Goal: Task Accomplishment & Management: Manage account settings

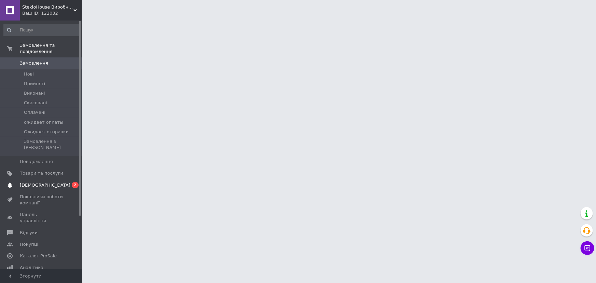
click at [62, 182] on span "[DEMOGRAPHIC_DATA]" at bounding box center [41, 185] width 43 height 6
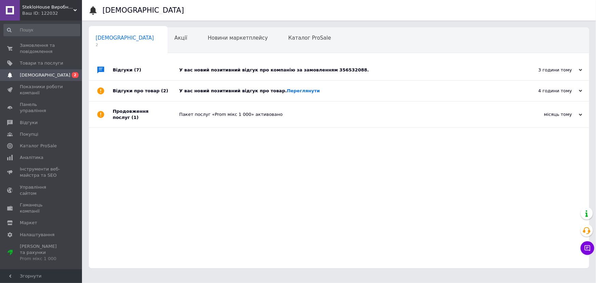
click at [311, 70] on div "У вас новий позитивний відгук про компанію за замовленням 356532088." at bounding box center [346, 70] width 334 height 6
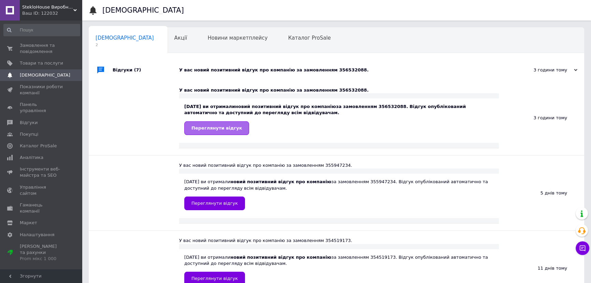
click at [208, 124] on link "Переглянути відгук" at bounding box center [216, 128] width 65 height 14
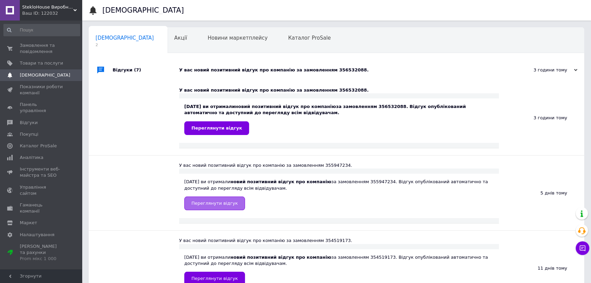
click at [212, 201] on span "Переглянути відгук" at bounding box center [214, 202] width 46 height 5
click at [239, 66] on div "У вас новий позитивний відгук про компанію за замовленням 356532088." at bounding box center [344, 70] width 330 height 20
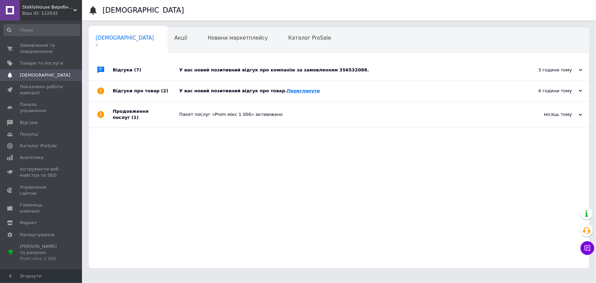
click at [297, 90] on link "Переглянути" at bounding box center [303, 90] width 33 height 5
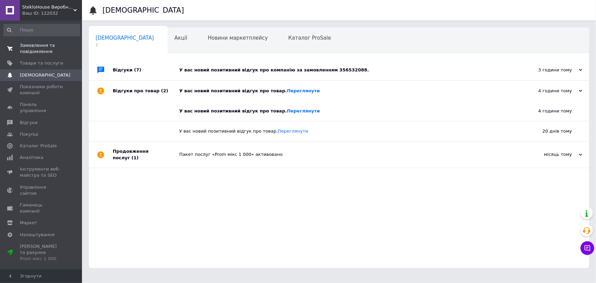
click at [45, 46] on span "Замовлення та повідомлення" at bounding box center [41, 48] width 43 height 12
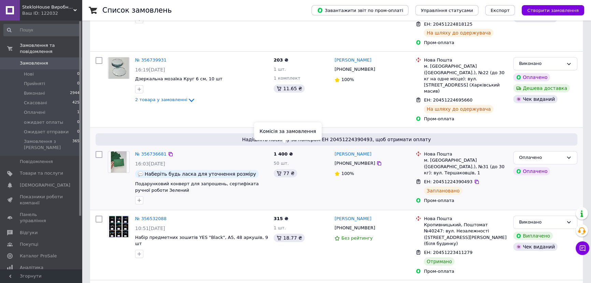
scroll to position [93, 0]
click at [154, 150] on link "№ 356736681" at bounding box center [150, 152] width 31 height 5
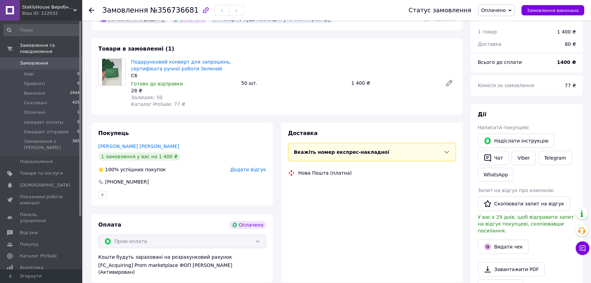
scroll to position [93, 0]
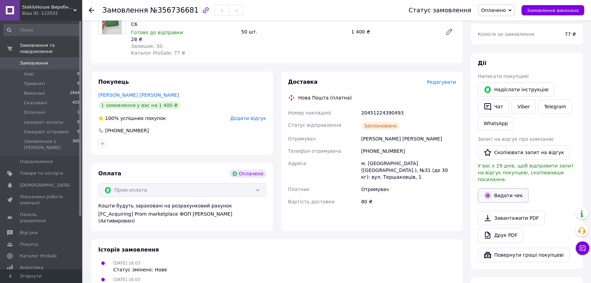
click at [502, 188] on button "Видати чек" at bounding box center [503, 195] width 51 height 14
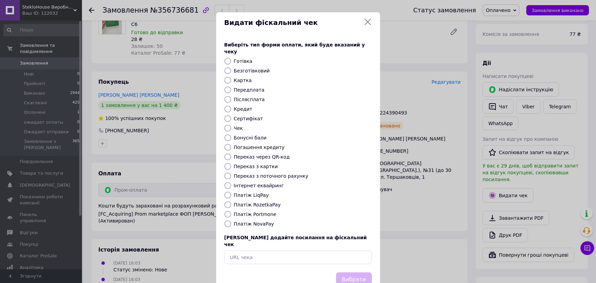
click at [261, 202] on label "Платіж RozetkaPay" at bounding box center [257, 204] width 47 height 5
click at [231, 201] on input "Платіж RozetkaPay" at bounding box center [227, 204] width 7 height 7
radio input "true"
click at [352, 272] on button "Вибрати" at bounding box center [354, 279] width 36 height 15
